Goal: Task Accomplishment & Management: Use online tool/utility

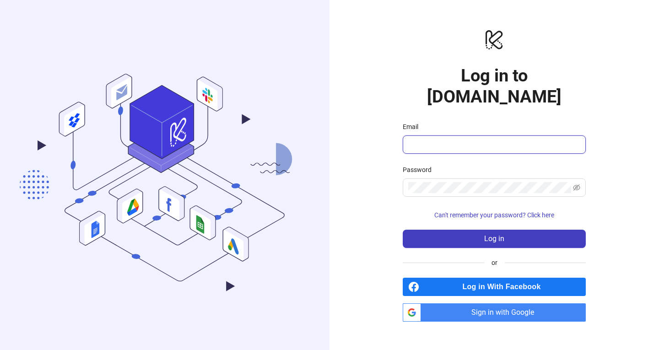
click at [443, 139] on input "Email" at bounding box center [493, 144] width 170 height 11
click at [368, 143] on div "logo/logo-mobile Log in to [DOMAIN_NAME] Email Password Can't remember your pas…" at bounding box center [495, 175] width 330 height 350
click at [620, 76] on div "logo/logo-mobile Log in to [DOMAIN_NAME] Email Password Can't remember your pas…" at bounding box center [495, 175] width 330 height 350
click at [483, 139] on input "Email" at bounding box center [493, 144] width 170 height 11
click at [431, 139] on input "Email" at bounding box center [493, 144] width 170 height 11
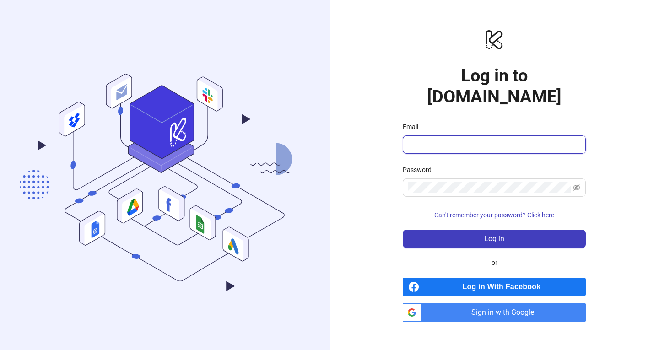
click at [482, 139] on input "Email" at bounding box center [493, 144] width 170 height 11
type input "**********"
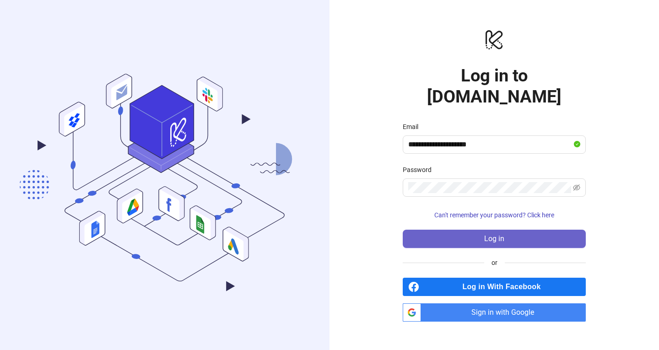
click at [523, 230] on button "Log in" at bounding box center [494, 239] width 183 height 18
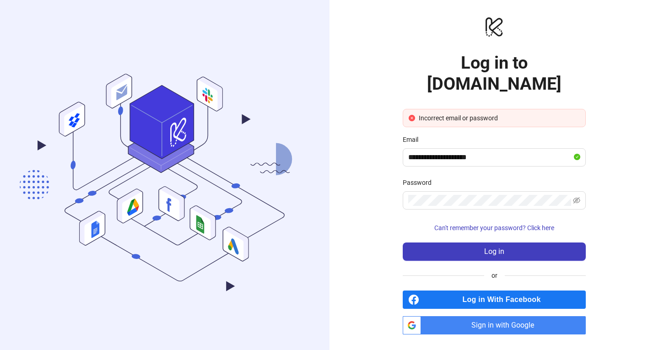
click at [521, 316] on span "Sign in with Google" at bounding box center [505, 325] width 161 height 18
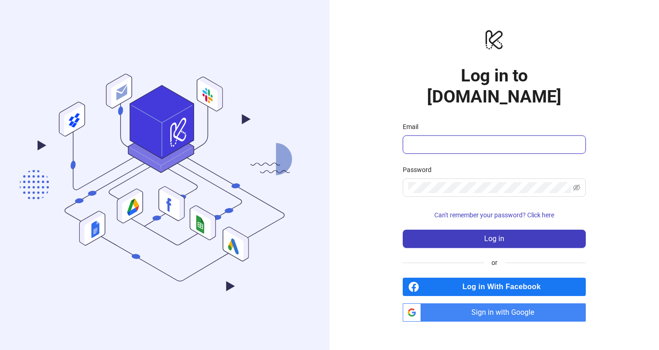
click at [505, 139] on input "Email" at bounding box center [493, 144] width 170 height 11
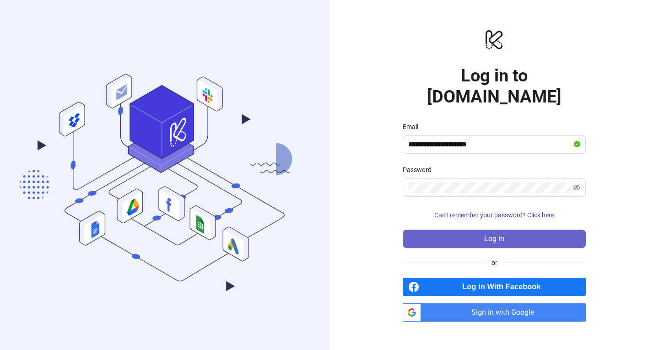
click at [507, 234] on button "Log in" at bounding box center [494, 239] width 183 height 18
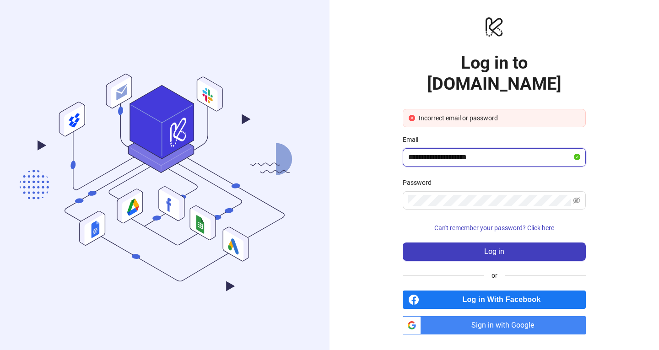
click at [527, 152] on input "**********" at bounding box center [490, 157] width 164 height 11
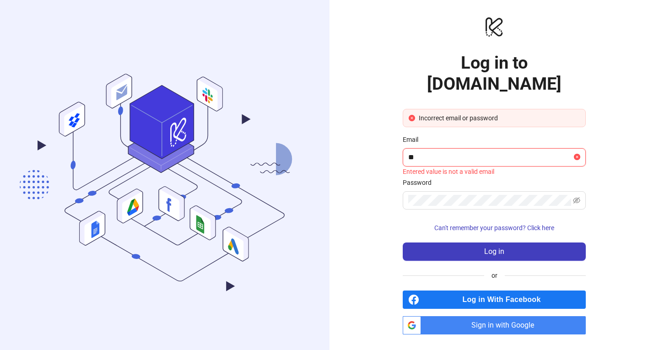
type input "*"
click at [512, 196] on span at bounding box center [494, 200] width 183 height 18
click at [495, 152] on input "Email" at bounding box center [490, 157] width 164 height 11
